Goal: Task Accomplishment & Management: Use online tool/utility

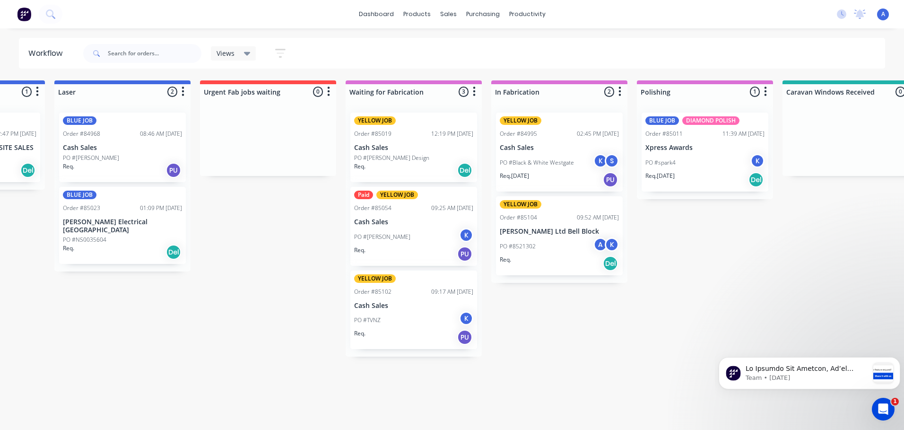
scroll to position [0, 695]
click at [247, 53] on icon at bounding box center [247, 54] width 7 height 4
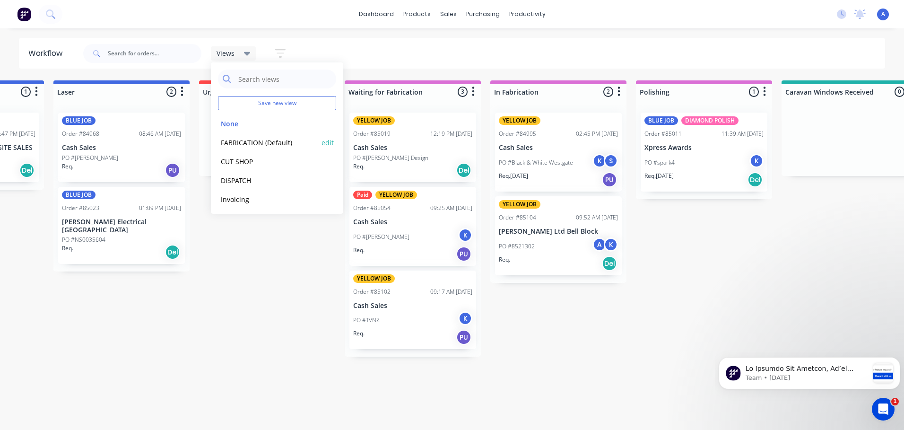
click at [276, 142] on button "FABRICATION (Default)" at bounding box center [268, 142] width 101 height 11
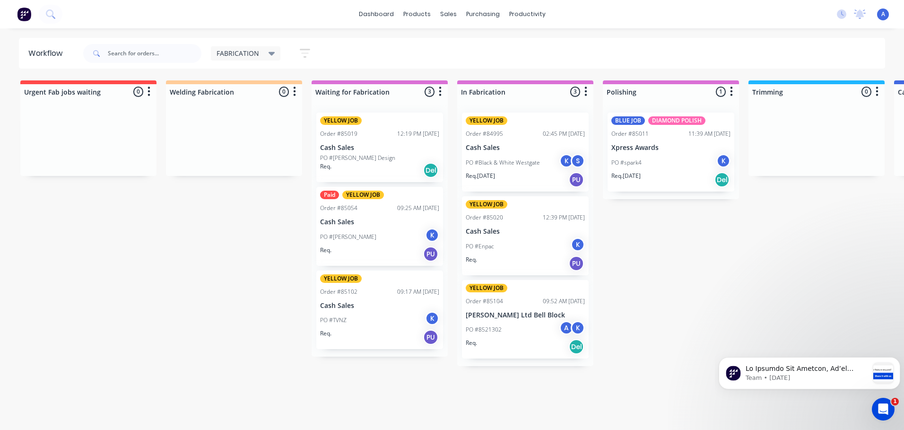
click at [519, 242] on div "PO #Enpac K" at bounding box center [525, 246] width 119 height 18
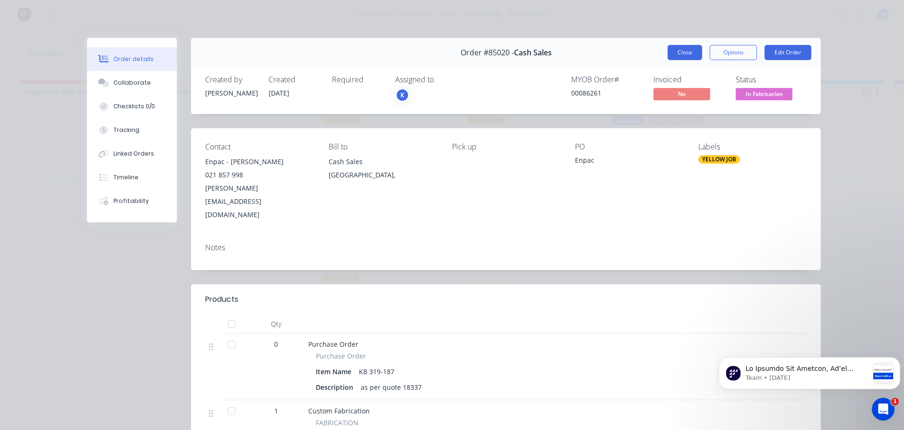
click at [683, 48] on button "Close" at bounding box center [685, 52] width 35 height 15
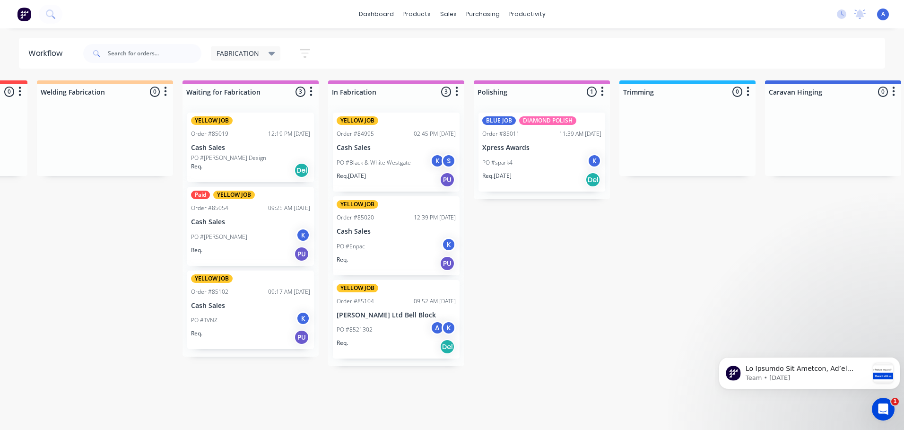
scroll to position [0, 128]
click at [72, 15] on div "dashboard products sales purchasing productivity dashboard products Product Cat…" at bounding box center [452, 14] width 904 height 28
click at [61, 15] on button at bounding box center [51, 14] width 24 height 19
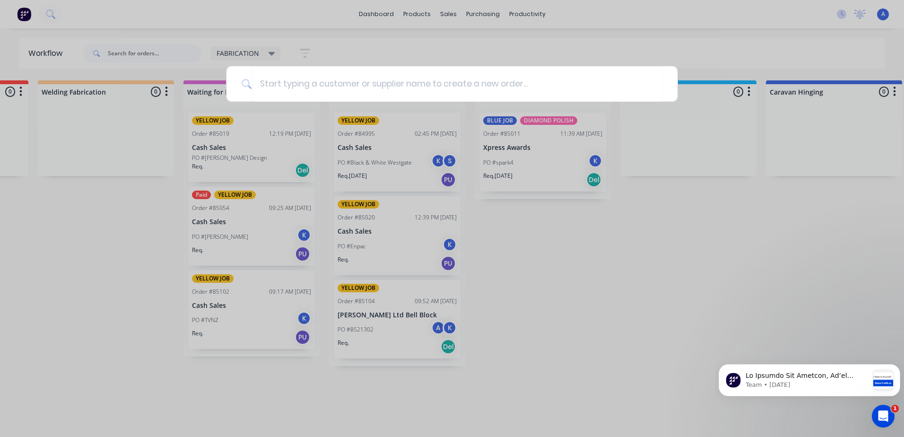
click at [611, 314] on div at bounding box center [452, 218] width 904 height 437
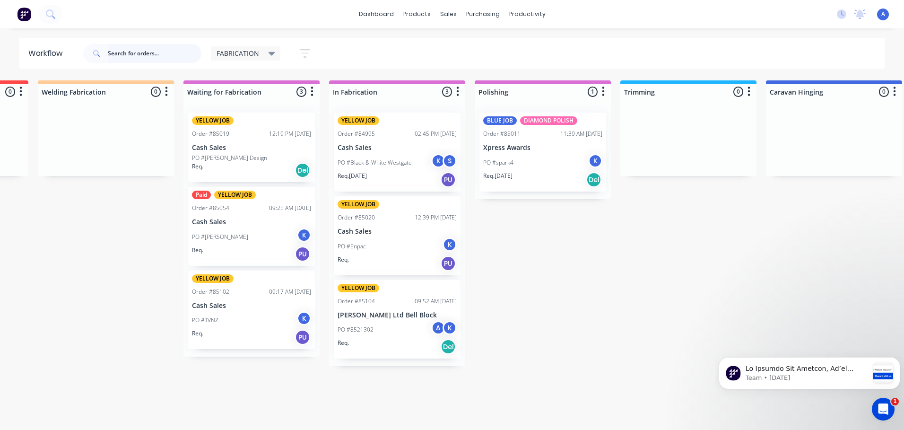
click at [164, 53] on input "text" at bounding box center [155, 53] width 94 height 19
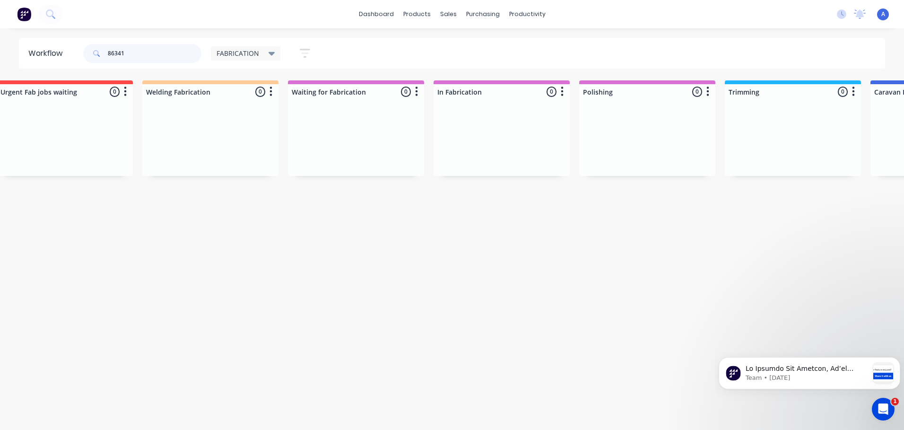
scroll to position [0, 0]
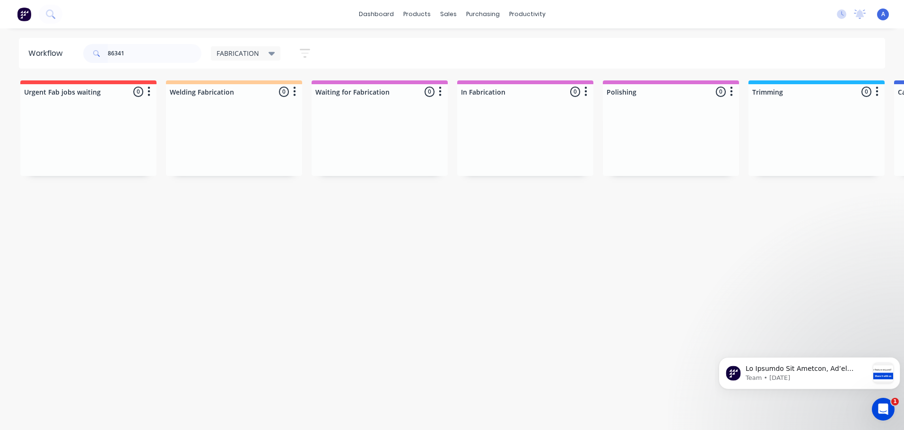
click at [270, 53] on icon at bounding box center [272, 54] width 7 height 4
click at [324, 259] on div "Workflow 86341 FABRICATION Save new view None edit FABRICATION (Default) edit C…" at bounding box center [452, 224] width 904 height 373
click at [131, 54] on input "86341" at bounding box center [155, 53] width 94 height 19
type input "8"
